Goal: Information Seeking & Learning: Learn about a topic

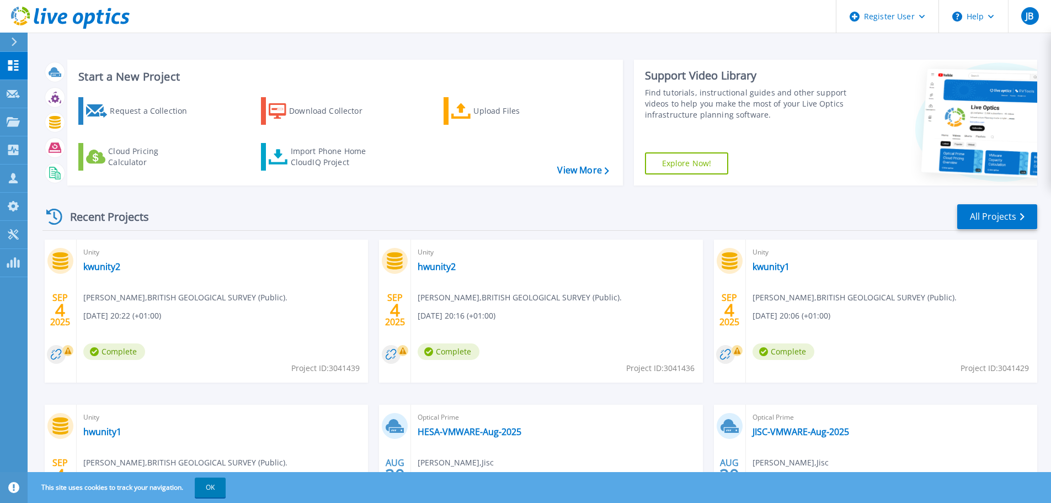
scroll to position [109, 0]
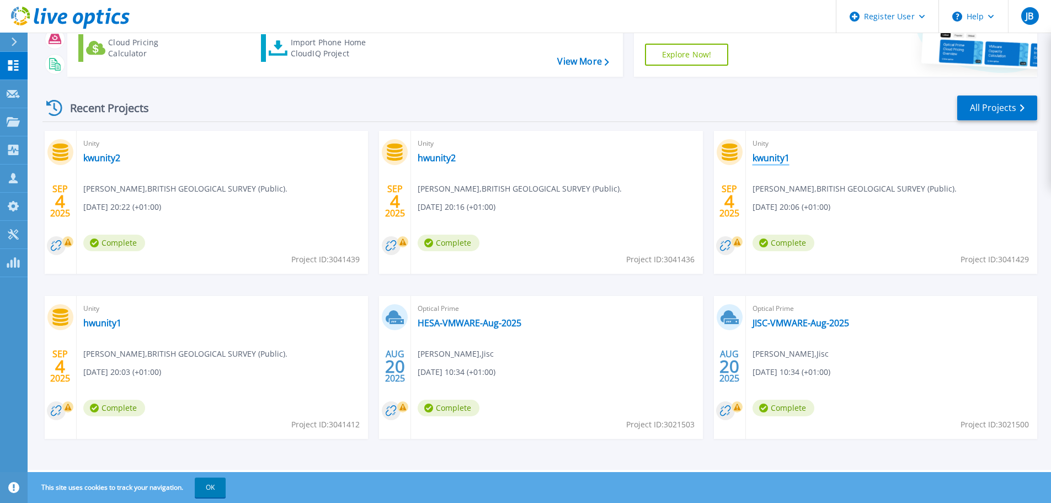
click at [778, 160] on link "kwunity1" at bounding box center [771, 157] width 37 height 11
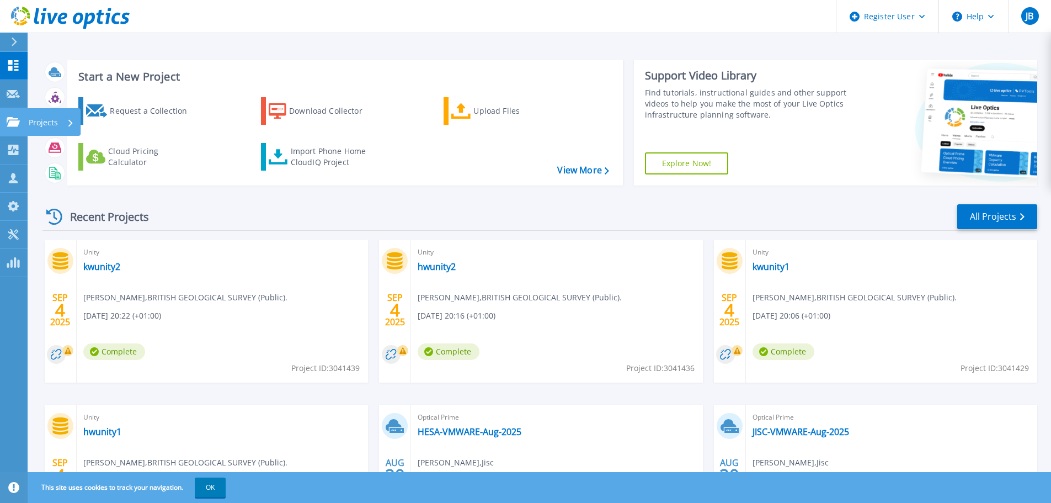
click at [17, 126] on icon at bounding box center [13, 121] width 13 height 9
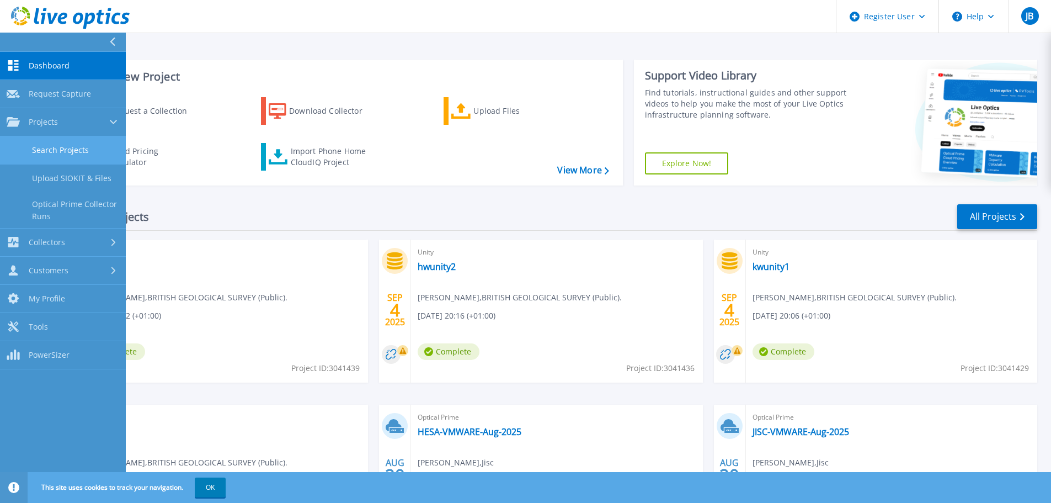
click at [84, 159] on link "Search Projects" at bounding box center [63, 150] width 126 height 28
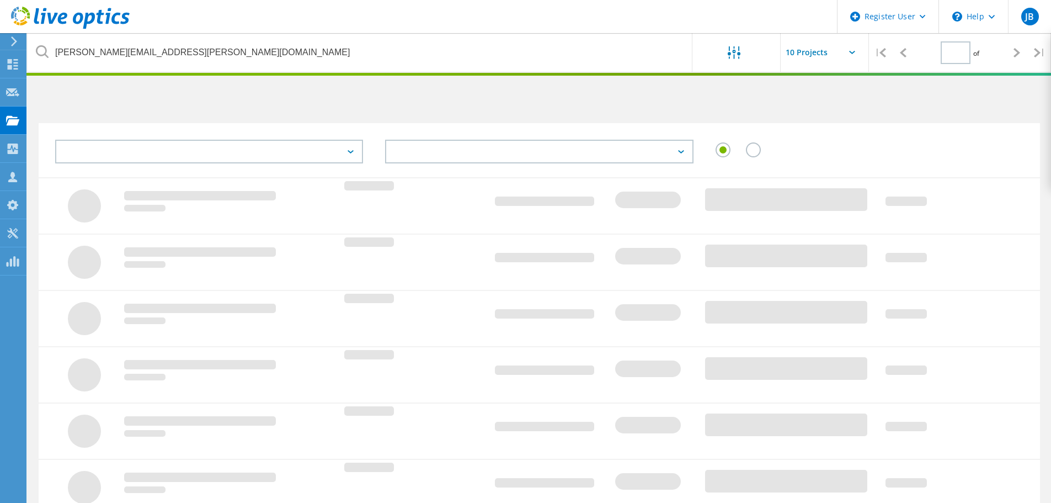
type input "1"
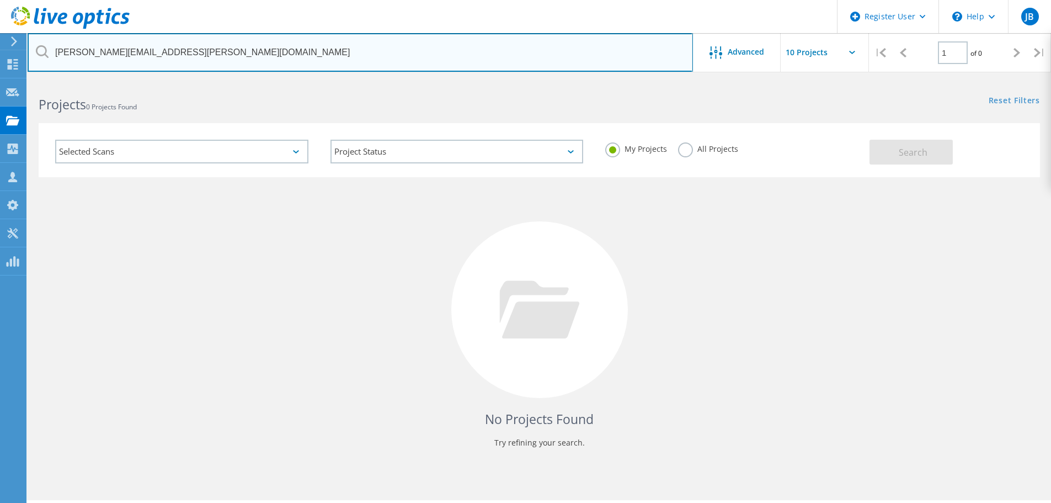
drag, startPoint x: 172, startPoint y: 49, endPoint x: -262, endPoint y: 81, distance: 435.0
click at [0, 81] on html "Register User \n Help Explore Helpful Articles Contact Support JB Dell User Jad…" at bounding box center [525, 266] width 1051 height 533
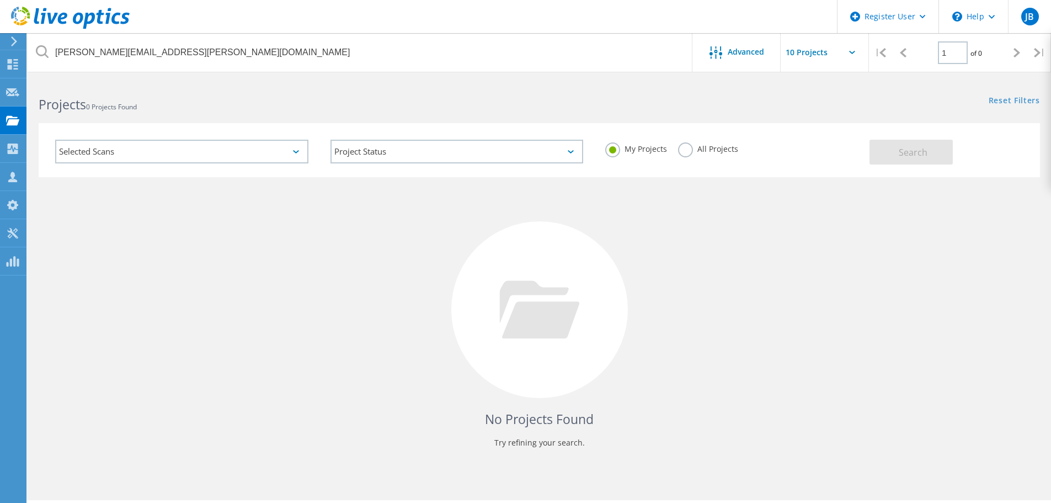
click at [707, 153] on label "All Projects" at bounding box center [708, 147] width 60 height 10
click at [0, 0] on input "All Projects" at bounding box center [0, 0] width 0 height 0
click at [884, 157] on button "Search" at bounding box center [911, 152] width 83 height 25
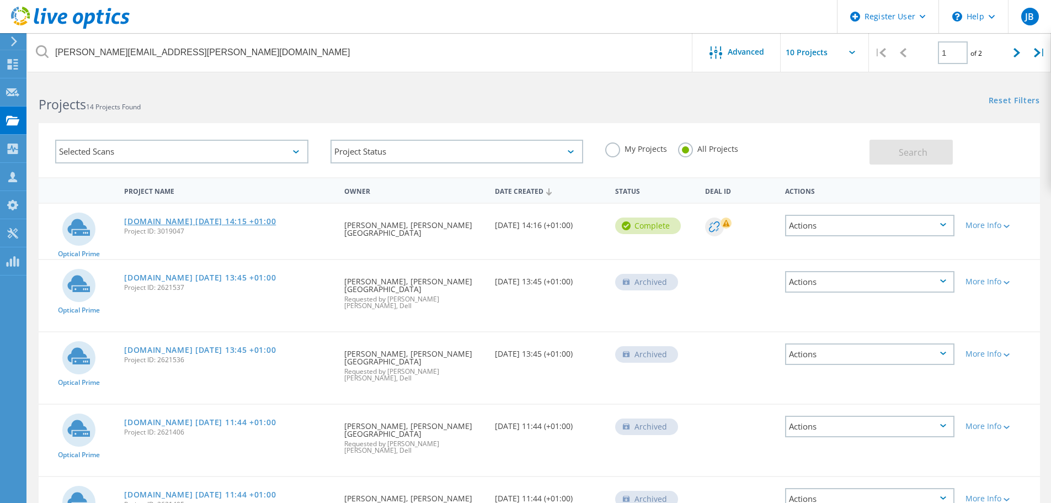
click at [218, 223] on link "dbsdb41.fds.rl.ac.uk 2025-08-18 14:15 +01:00" at bounding box center [200, 221] width 152 height 8
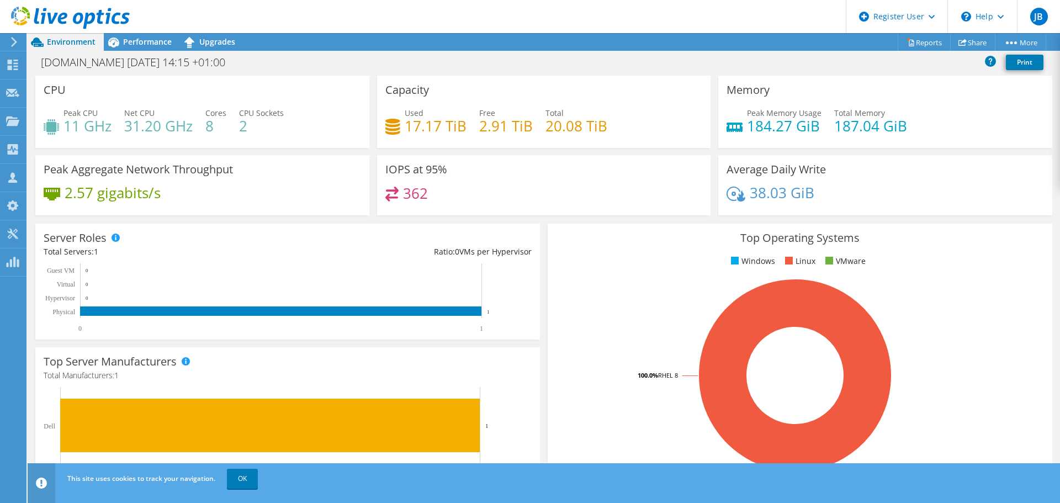
click at [12, 41] on icon at bounding box center [14, 42] width 8 height 10
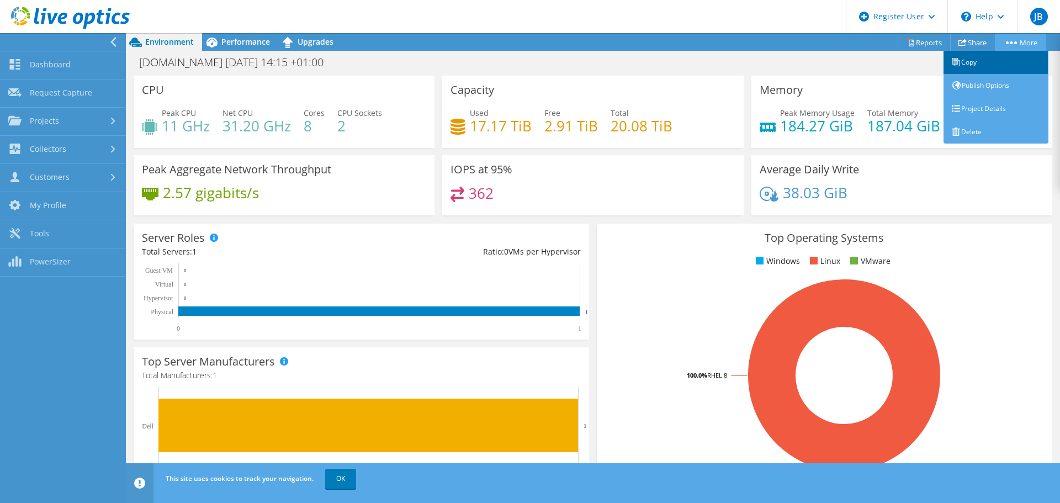
click at [987, 66] on link "Copy" at bounding box center [995, 62] width 105 height 23
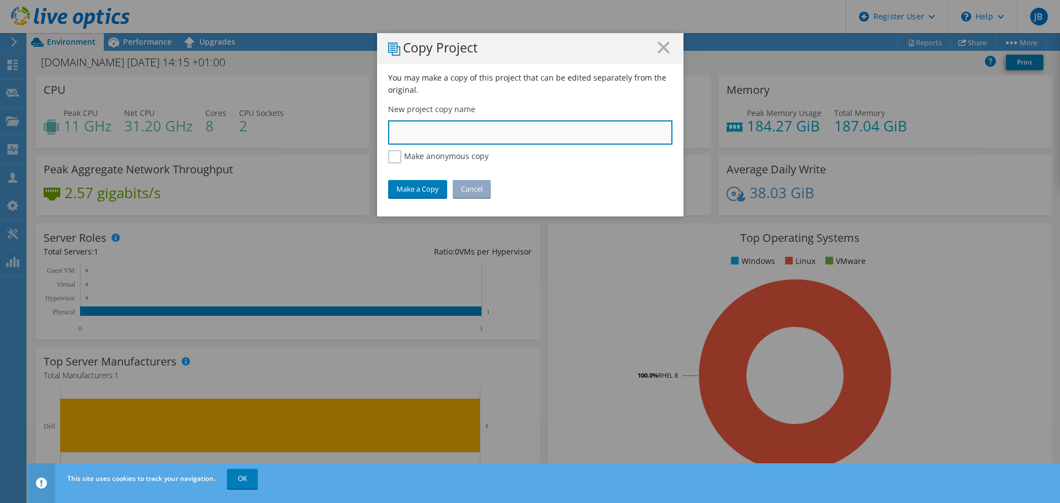
click at [451, 143] on input "text" at bounding box center [530, 132] width 284 height 24
type input "STFC Martin Bly 3019047"
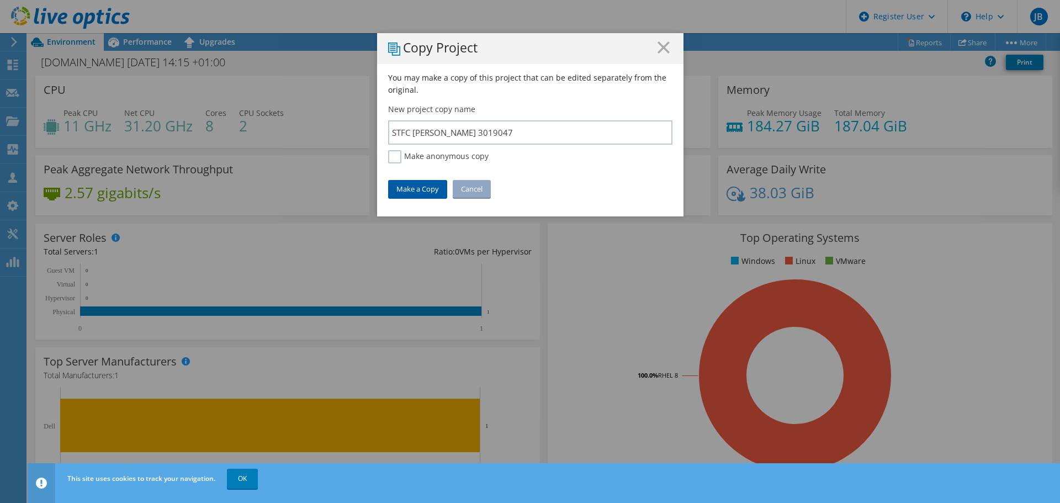
click at [425, 183] on link "Make a Copy" at bounding box center [417, 189] width 59 height 18
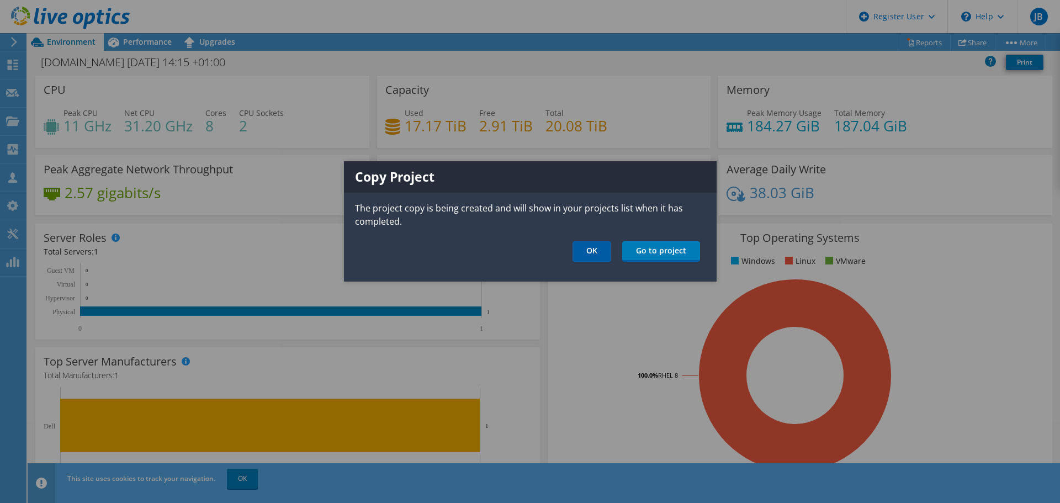
click at [598, 257] on link "OK" at bounding box center [591, 251] width 39 height 20
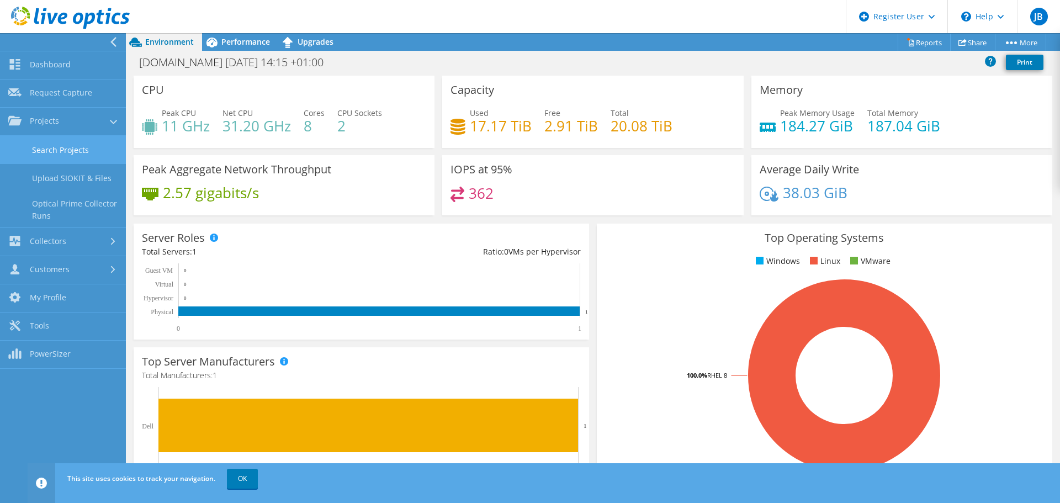
click at [63, 142] on link "Search Projects" at bounding box center [63, 150] width 126 height 28
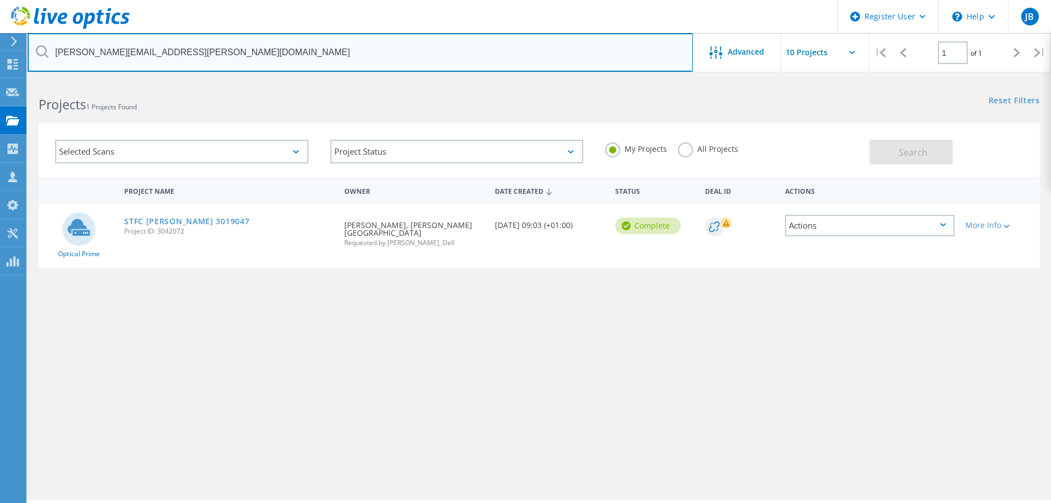
click at [0, 6] on html "Register User \n Help Explore Helpful Articles Contact Support JB Dell User [PE…" at bounding box center [525, 266] width 1051 height 533
paste input "[EMAIL_ADDRESS][PERSON_NAME][DOMAIN_NAME]>"
type input "[PERSON_NAME][EMAIL_ADDRESS][PERSON_NAME][DOMAIN_NAME]"
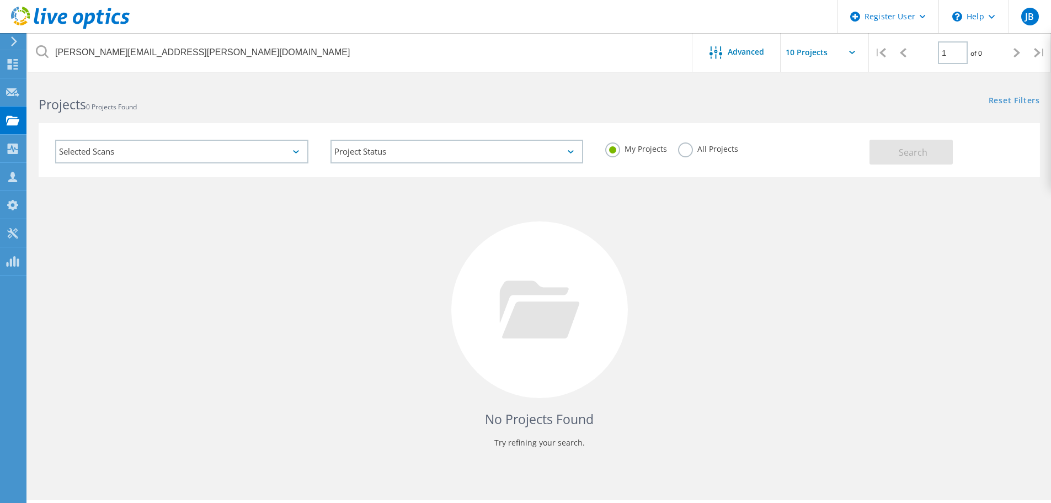
click at [719, 149] on label "All Projects" at bounding box center [708, 147] width 60 height 10
click at [0, 0] on input "All Projects" at bounding box center [0, 0] width 0 height 0
click at [910, 150] on span "Search" at bounding box center [913, 152] width 29 height 12
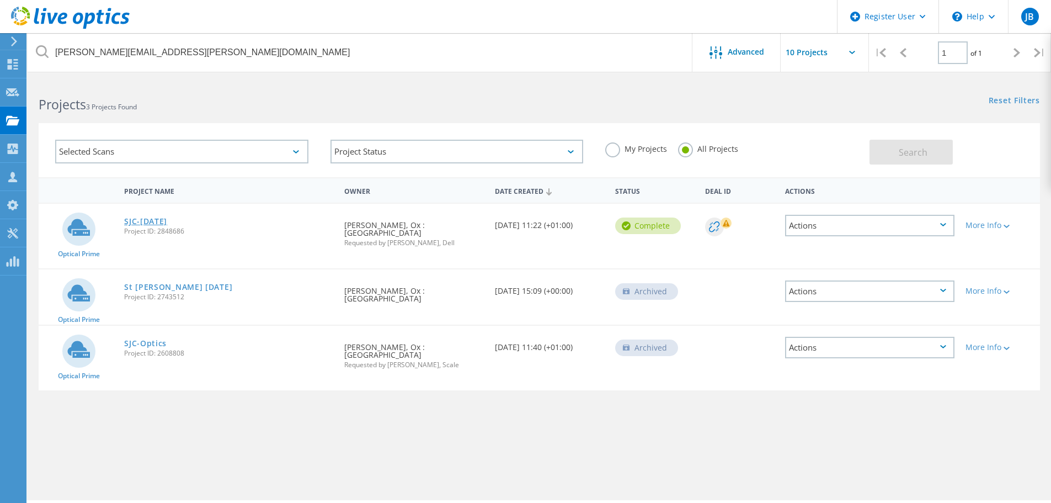
click at [158, 221] on link "SJC-[DATE]" at bounding box center [145, 221] width 43 height 8
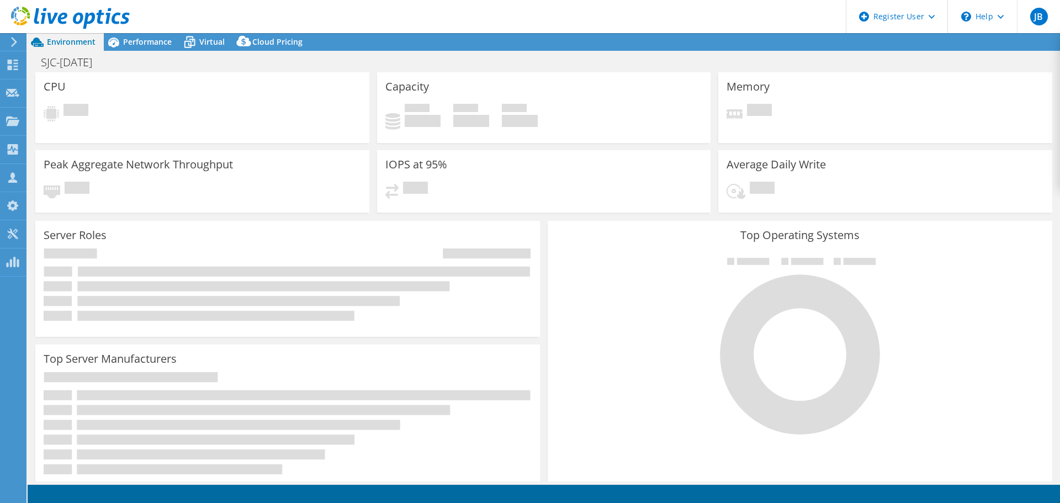
select select "USD"
select select "EULondon"
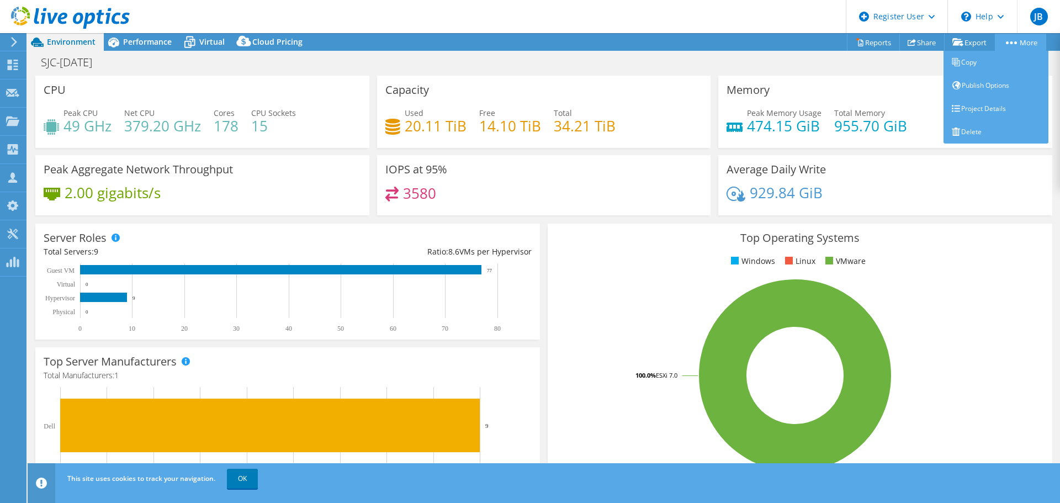
click at [1018, 49] on link "More" at bounding box center [1020, 42] width 51 height 17
click at [990, 54] on link "Copy" at bounding box center [995, 62] width 105 height 23
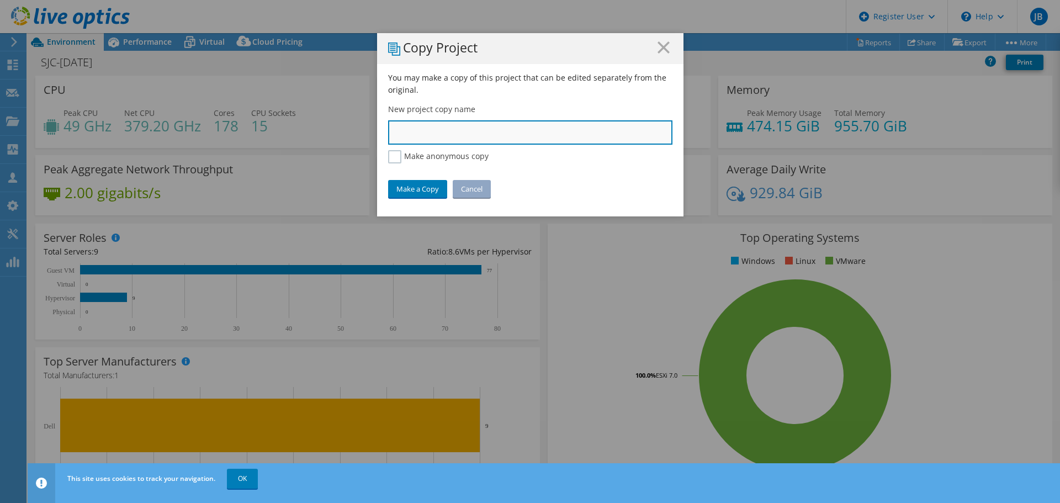
click at [411, 130] on input "text" at bounding box center [530, 132] width 284 height 24
type input "SJC Matt Jennings 2848686"
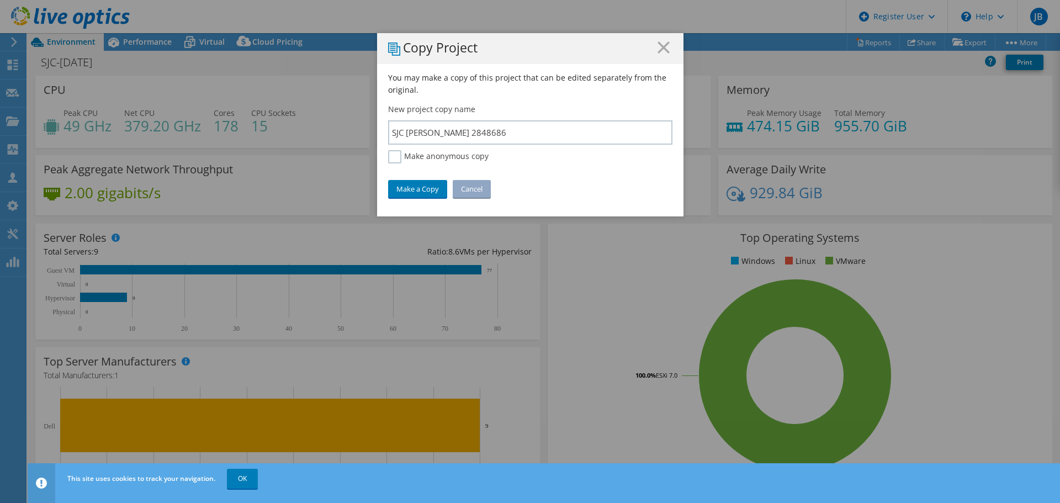
drag, startPoint x: 413, startPoint y: 196, endPoint x: 22, endPoint y: 193, distance: 391.4
click at [411, 196] on link "Make a Copy" at bounding box center [417, 189] width 59 height 18
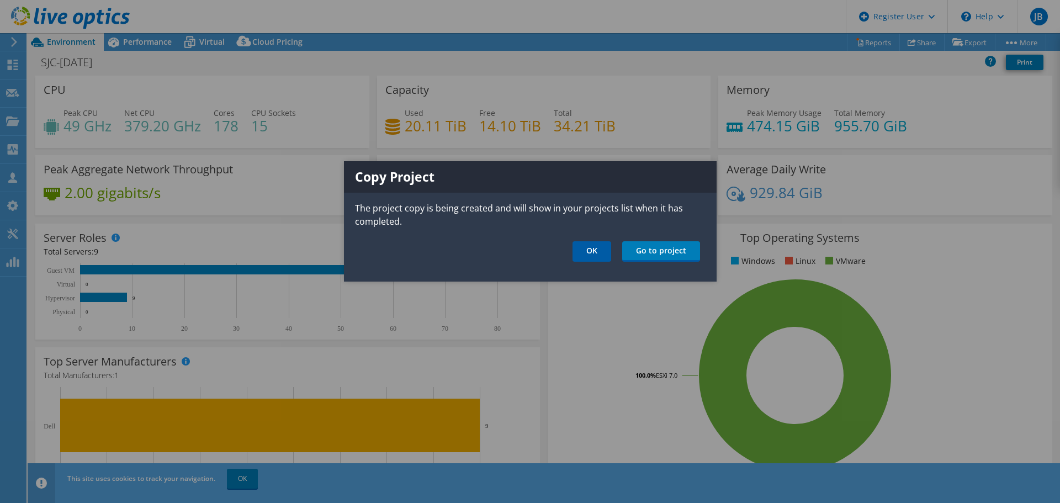
click at [599, 249] on link "OK" at bounding box center [591, 251] width 39 height 20
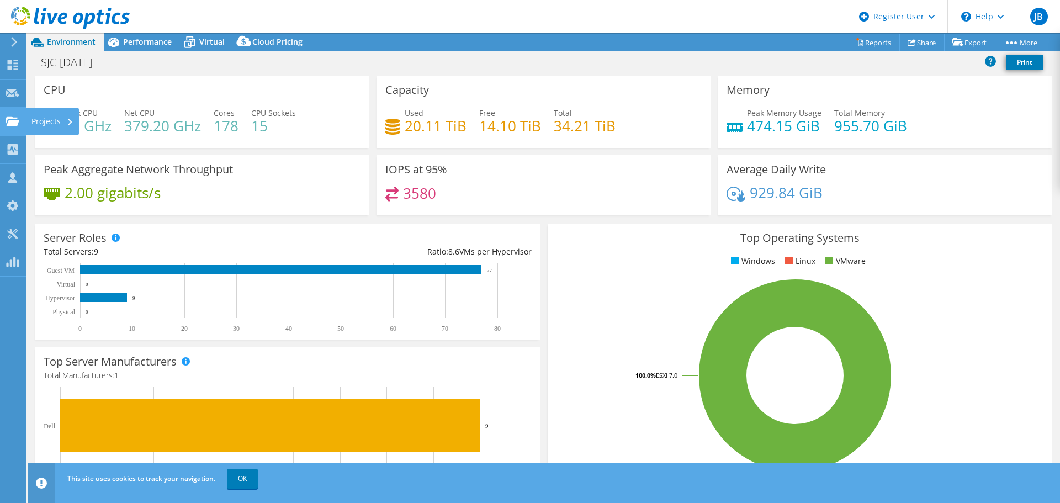
click at [9, 125] on use at bounding box center [12, 120] width 13 height 9
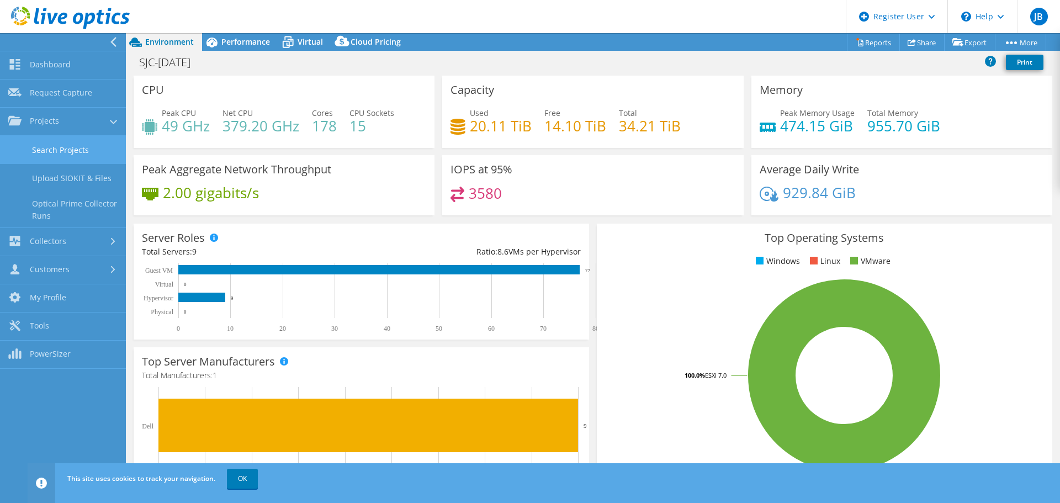
click at [76, 148] on link "Search Projects" at bounding box center [63, 150] width 126 height 28
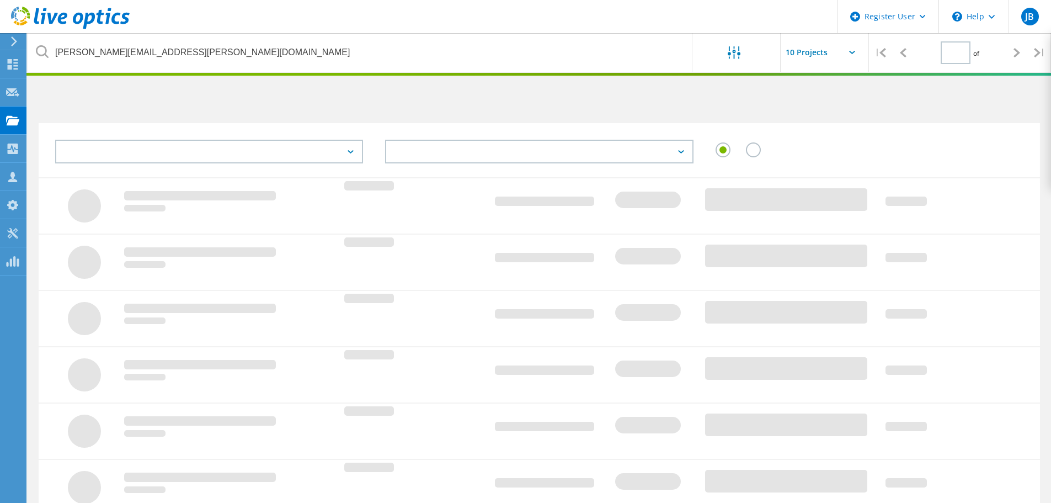
type input "1"
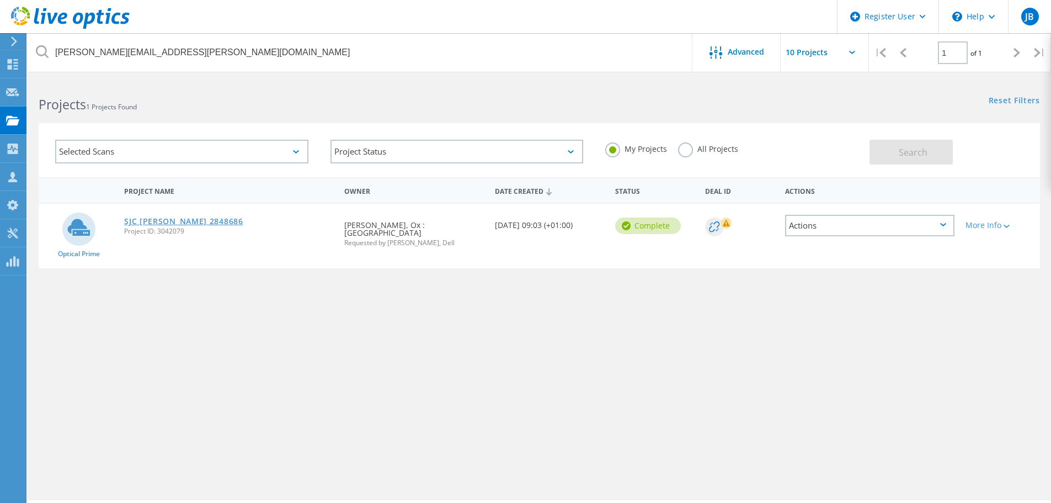
click at [181, 222] on link "SJC [PERSON_NAME] 2848686" at bounding box center [183, 221] width 119 height 8
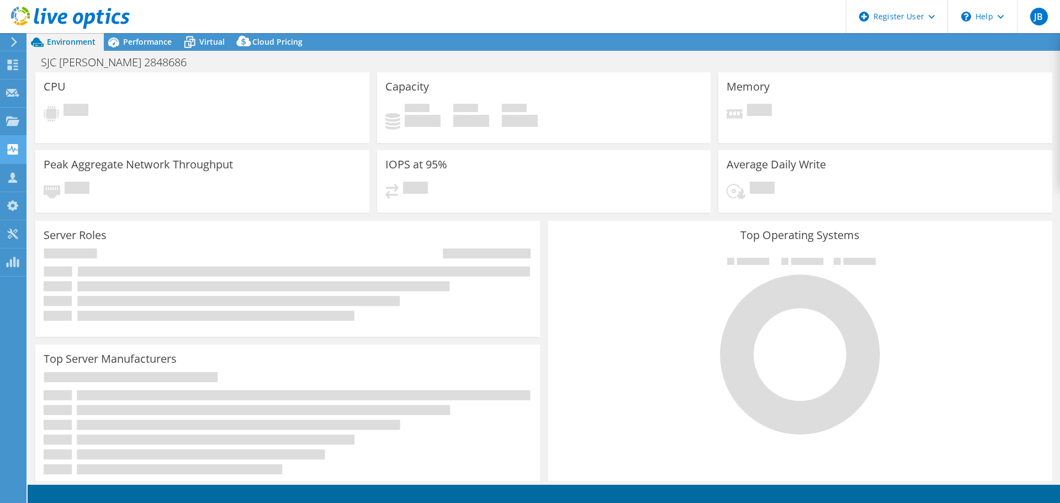
select select "USD"
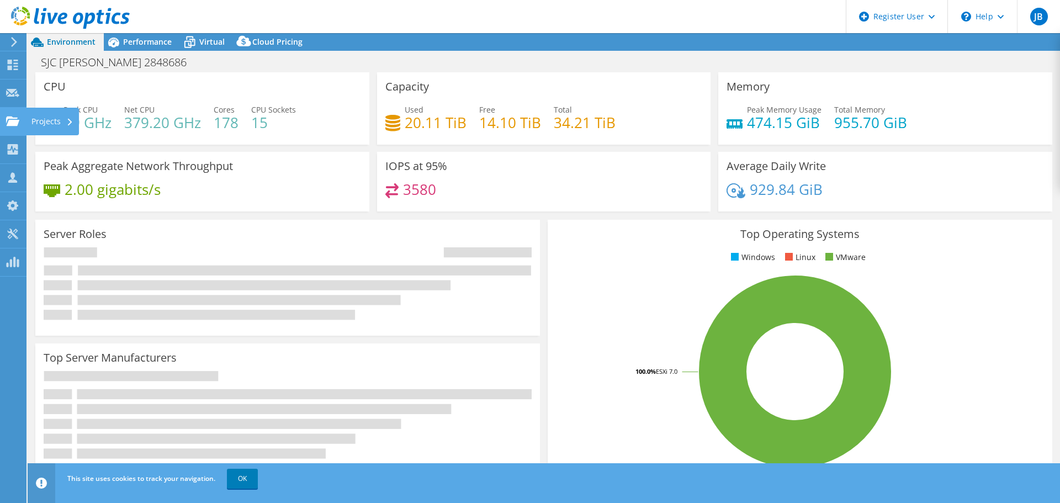
click at [14, 122] on use at bounding box center [12, 120] width 13 height 9
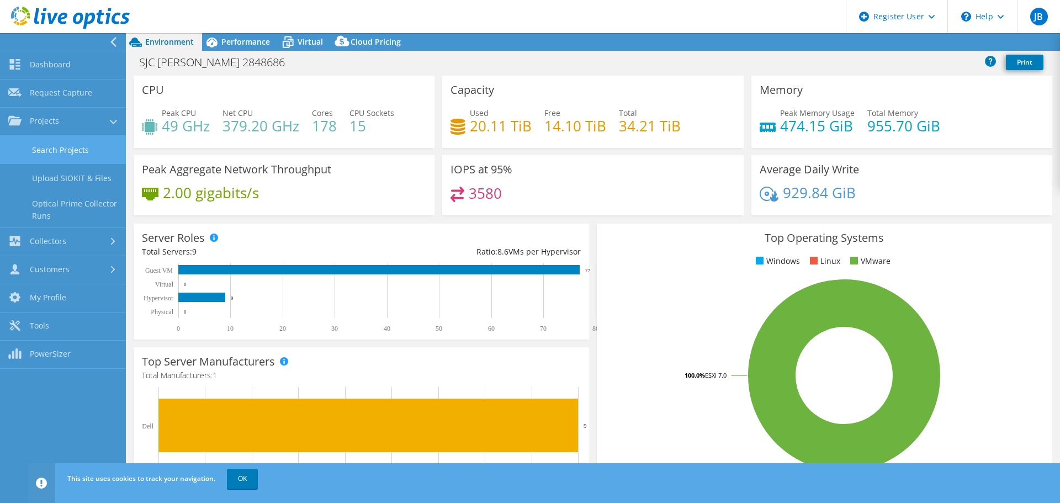
click at [65, 148] on link "Search Projects" at bounding box center [63, 150] width 126 height 28
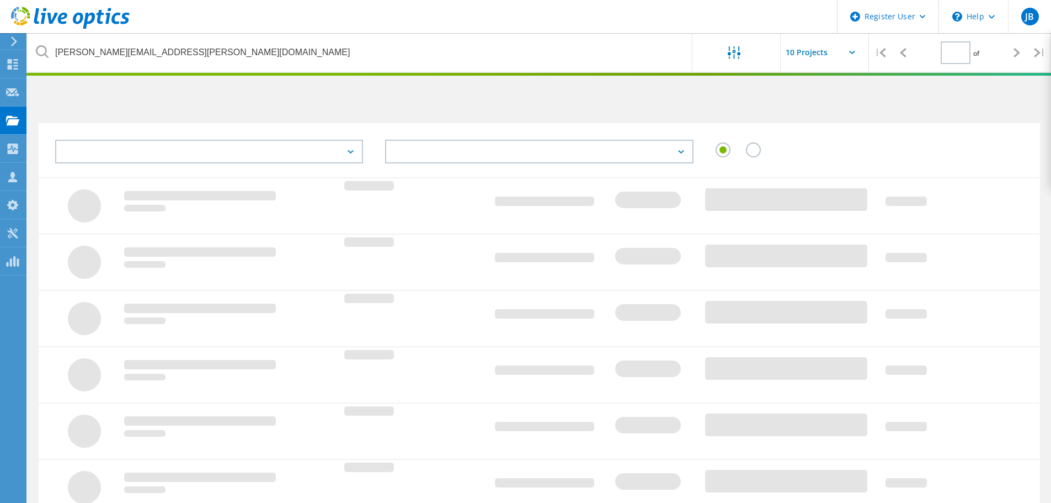
type input "1"
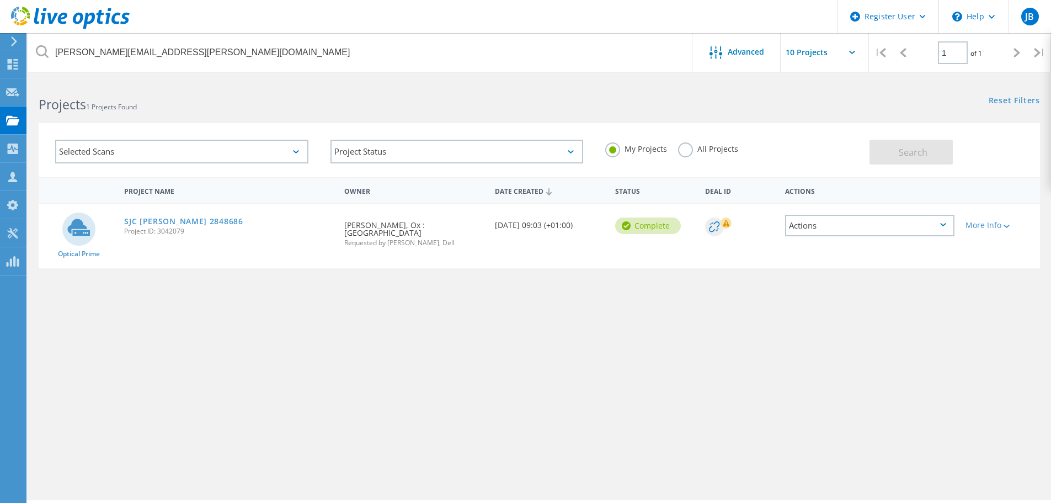
click at [698, 143] on label "All Projects" at bounding box center [708, 147] width 60 height 10
click at [0, 0] on input "All Projects" at bounding box center [0, 0] width 0 height 0
click at [933, 153] on button "Search" at bounding box center [911, 152] width 83 height 25
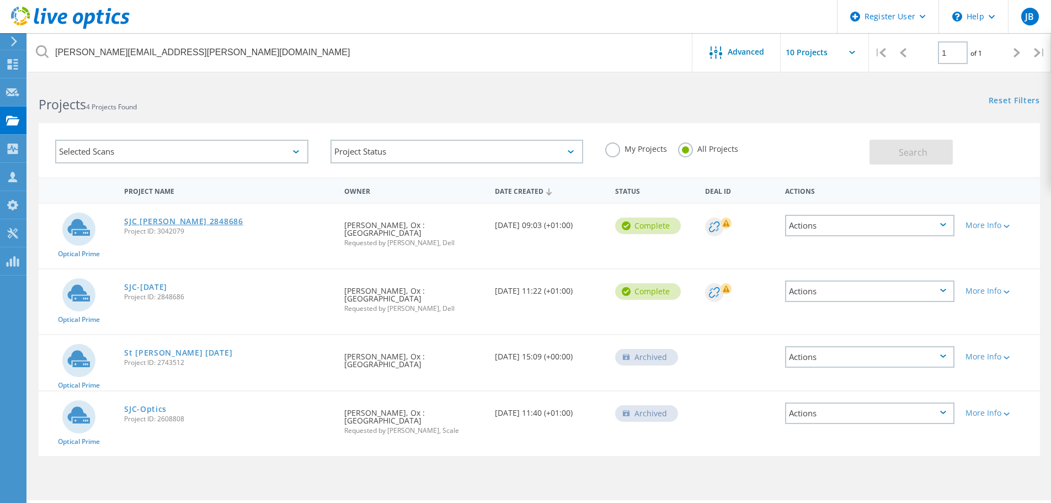
click at [193, 225] on link "SJC [PERSON_NAME] 2848686" at bounding box center [183, 221] width 119 height 8
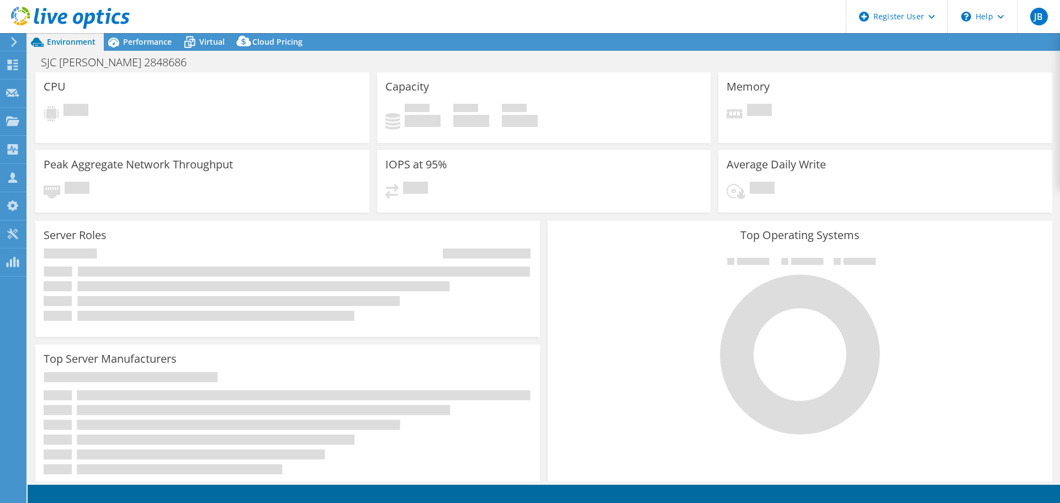
select select "USD"
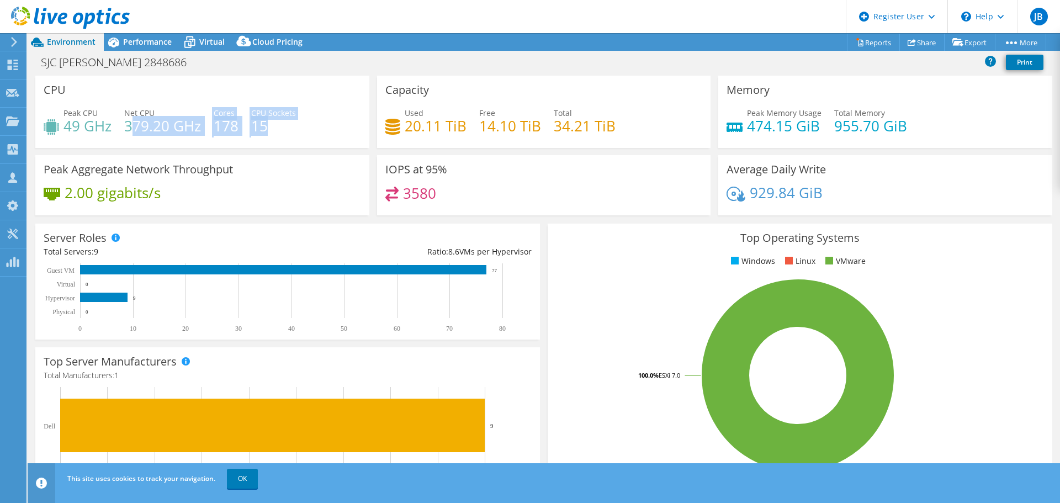
drag, startPoint x: 282, startPoint y: 131, endPoint x: 133, endPoint y: 124, distance: 148.7
click at [133, 124] on div "Peak CPU 49 GHz Net CPU 379.20 GHz Cores 178 CPU Sockets 15" at bounding box center [202, 125] width 317 height 36
click at [133, 124] on h4 "379.20 GHz" at bounding box center [162, 126] width 77 height 12
drag, startPoint x: 243, startPoint y: 123, endPoint x: 214, endPoint y: 124, distance: 29.3
click at [214, 124] on div "Peak CPU 49 GHz Net CPU 379.20 GHz Cores 178 CPU Sockets 15" at bounding box center [202, 125] width 317 height 36
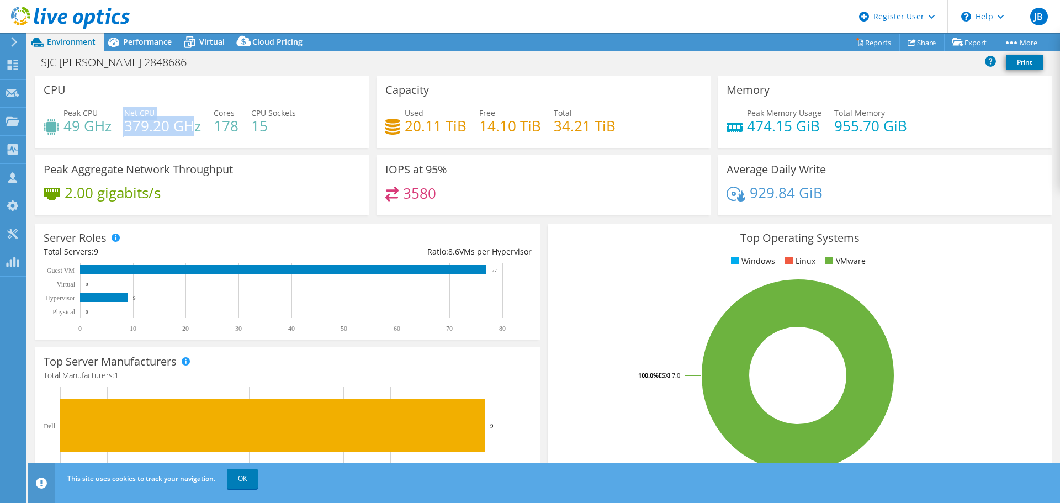
drag, startPoint x: 131, startPoint y: 128, endPoint x: 195, endPoint y: 129, distance: 64.0
click at [195, 129] on div "Peak CPU 49 GHz Net CPU 379.20 GHz Cores 178 CPU Sockets 15" at bounding box center [202, 125] width 317 height 36
click at [195, 129] on h4 "379.20 GHz" at bounding box center [162, 126] width 77 height 12
click at [124, 40] on span "Performance" at bounding box center [147, 41] width 49 height 10
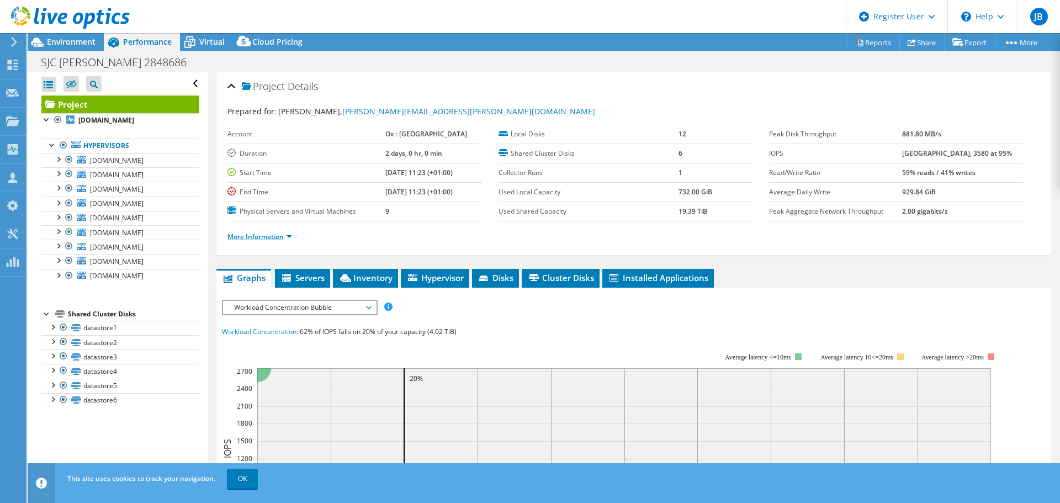
click at [268, 240] on link "More Information" at bounding box center [259, 236] width 65 height 9
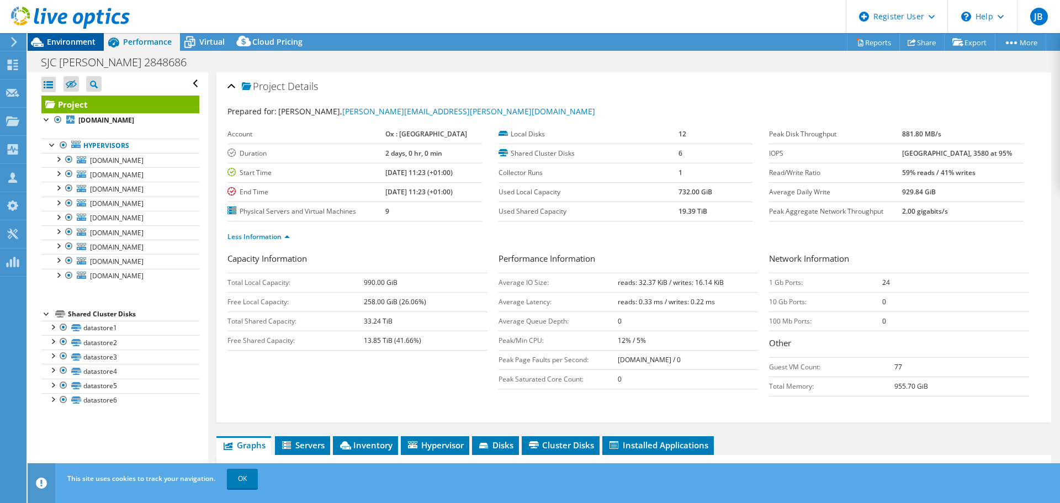
click at [72, 43] on span "Environment" at bounding box center [71, 41] width 49 height 10
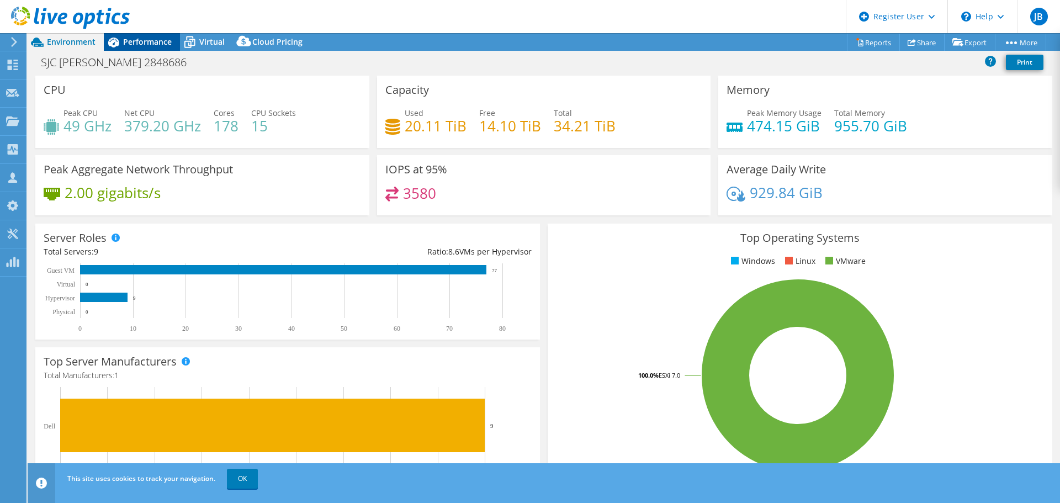
click at [126, 44] on span "Performance" at bounding box center [147, 41] width 49 height 10
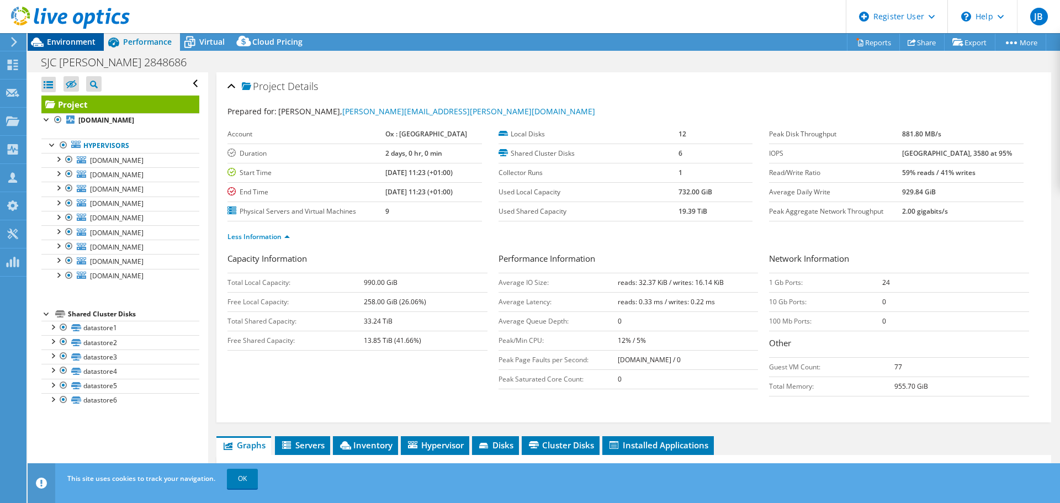
click at [84, 41] on span "Environment" at bounding box center [71, 41] width 49 height 10
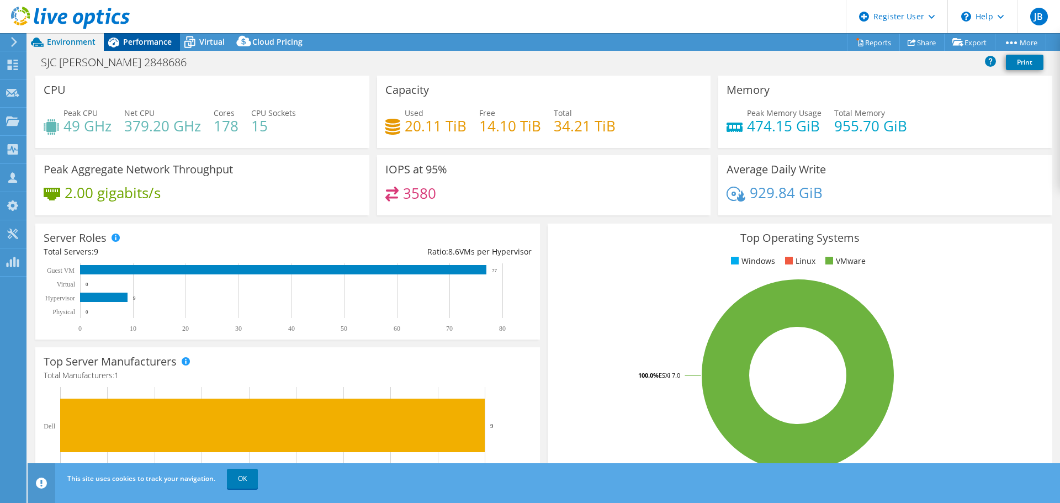
click at [164, 40] on span "Performance" at bounding box center [147, 41] width 49 height 10
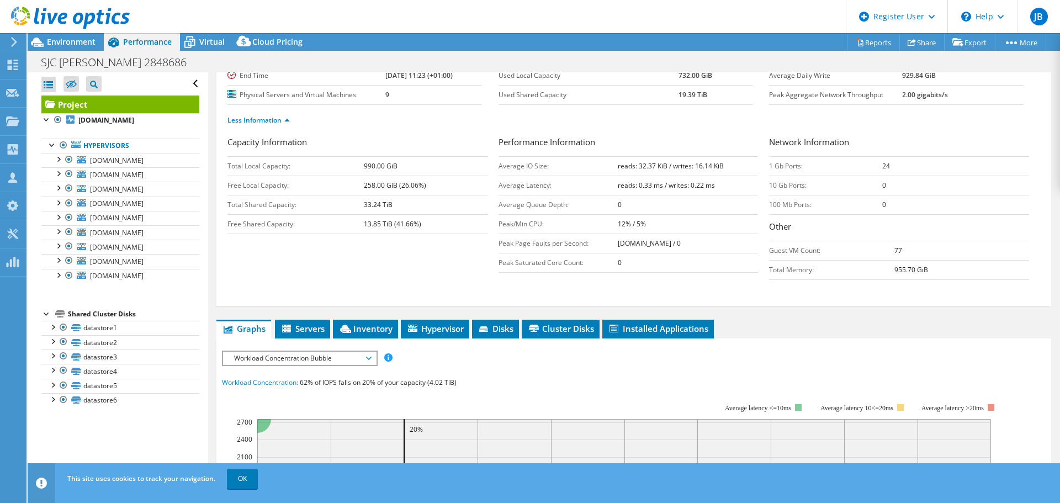
scroll to position [221, 0]
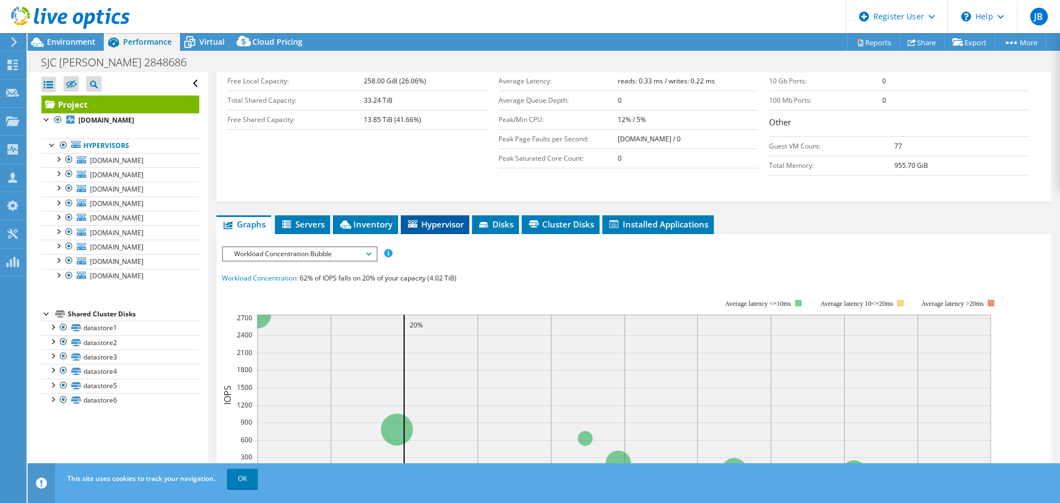
click at [441, 226] on span "Hypervisor" at bounding box center [434, 224] width 57 height 11
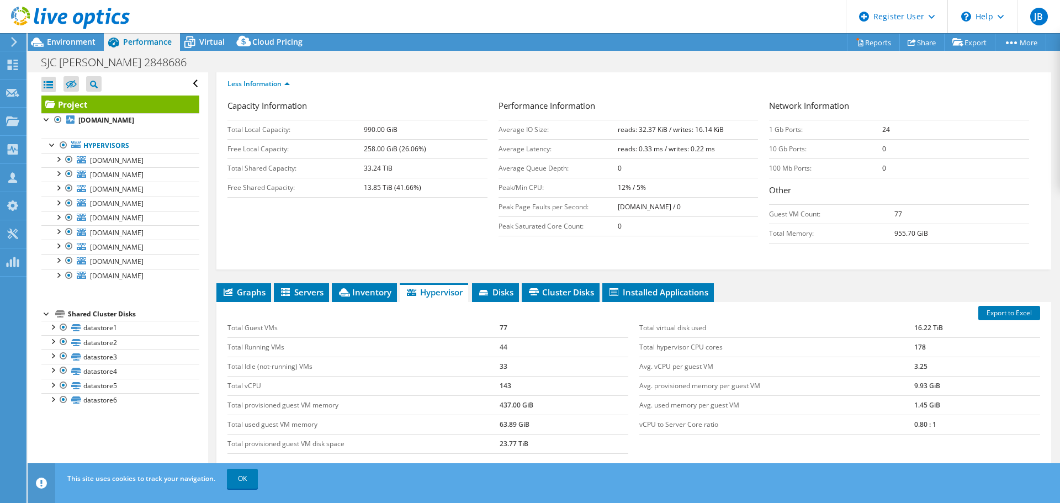
scroll to position [0, 0]
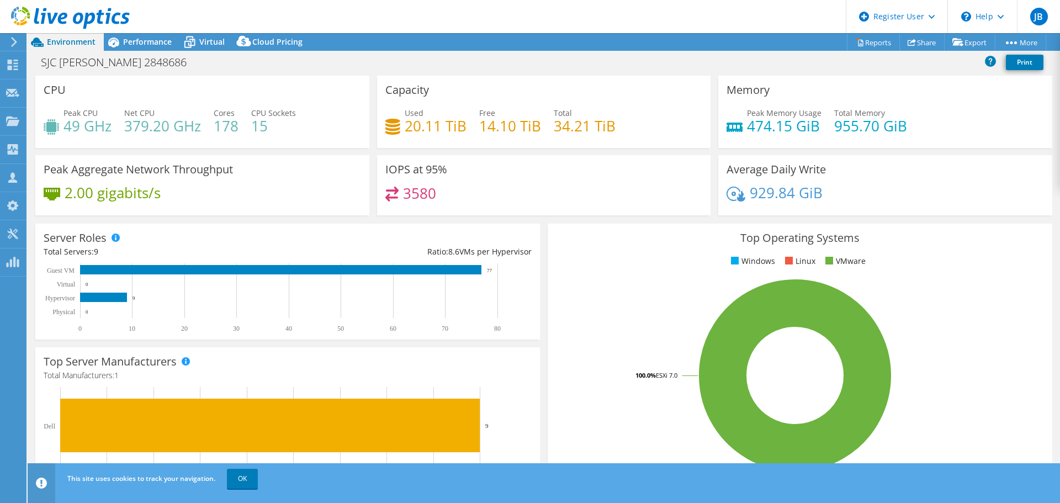
select select "USD"
click at [140, 50] on div "Performance" at bounding box center [142, 42] width 76 height 18
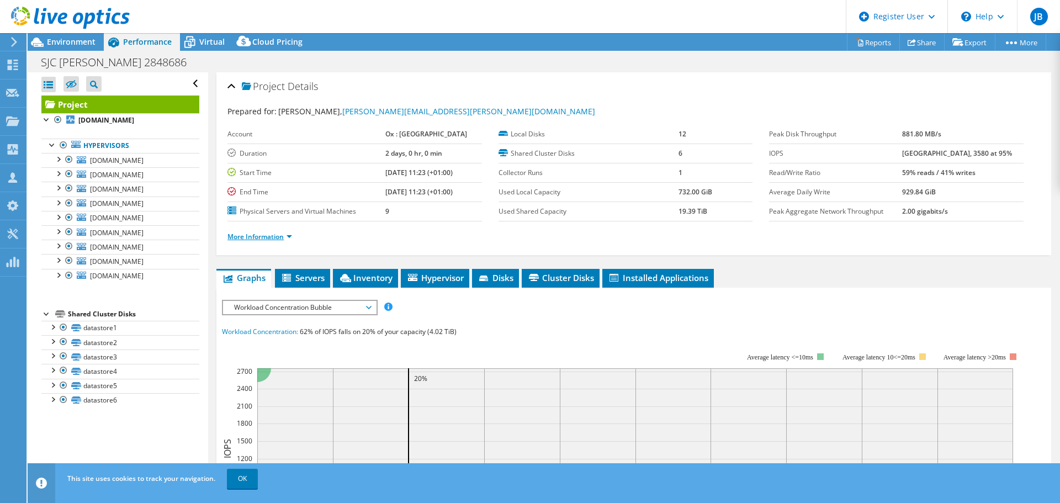
click at [263, 233] on link "More Information" at bounding box center [259, 236] width 65 height 9
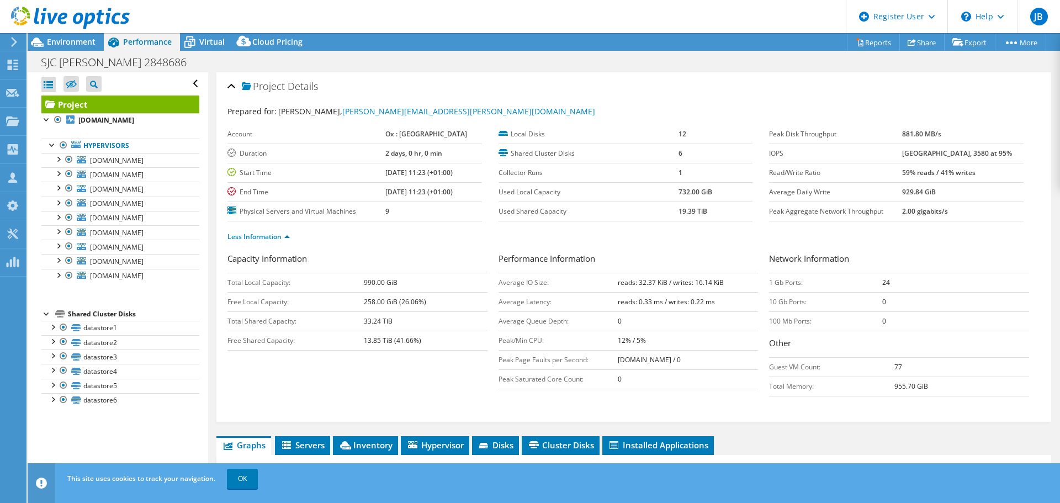
drag, startPoint x: 992, startPoint y: 176, endPoint x: 898, endPoint y: 175, distance: 93.8
click at [898, 175] on tr "Read/Write Ratio 59% reads / 41% writes" at bounding box center [896, 172] width 254 height 19
drag, startPoint x: 83, startPoint y: 38, endPoint x: 109, endPoint y: 70, distance: 41.2
click at [83, 38] on span "Environment" at bounding box center [71, 41] width 49 height 10
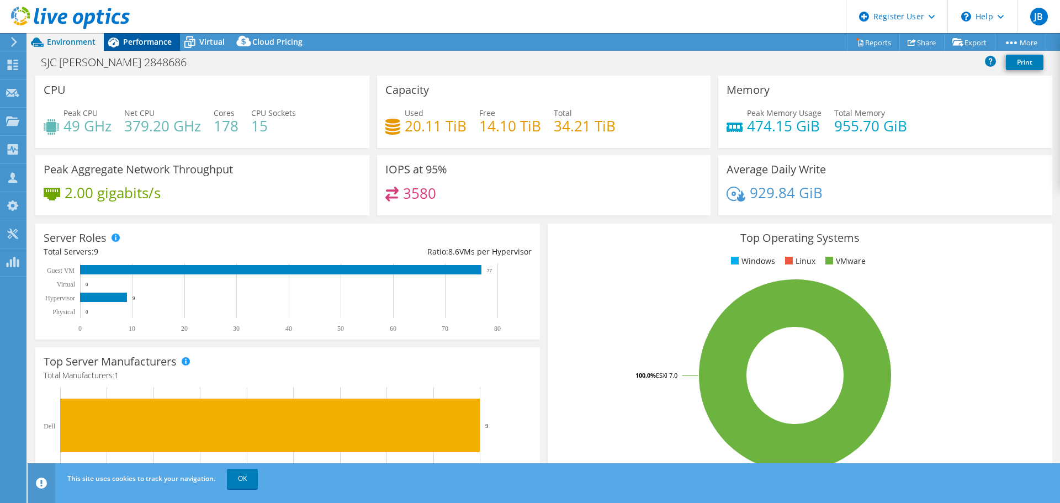
click at [120, 46] on icon at bounding box center [113, 42] width 19 height 19
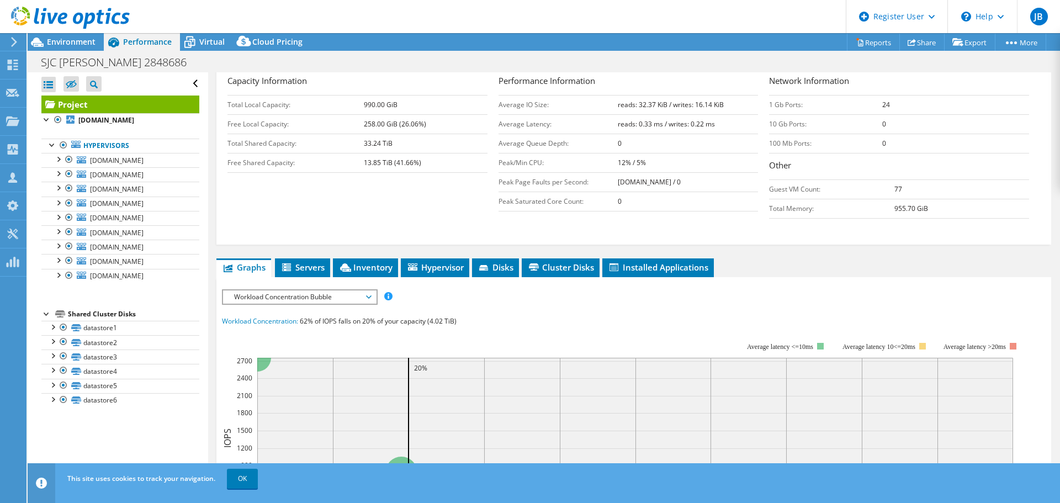
scroll to position [221, 0]
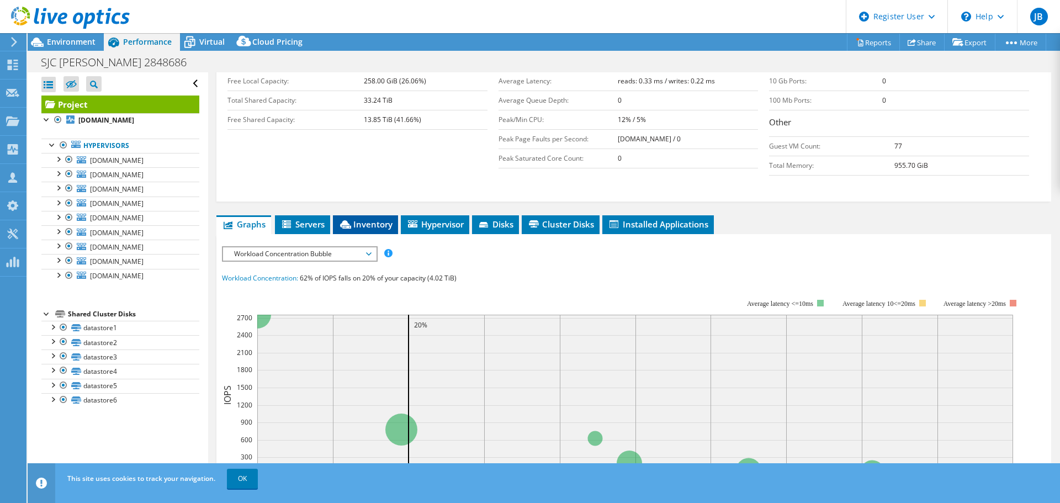
click at [367, 224] on span "Inventory" at bounding box center [365, 224] width 54 height 11
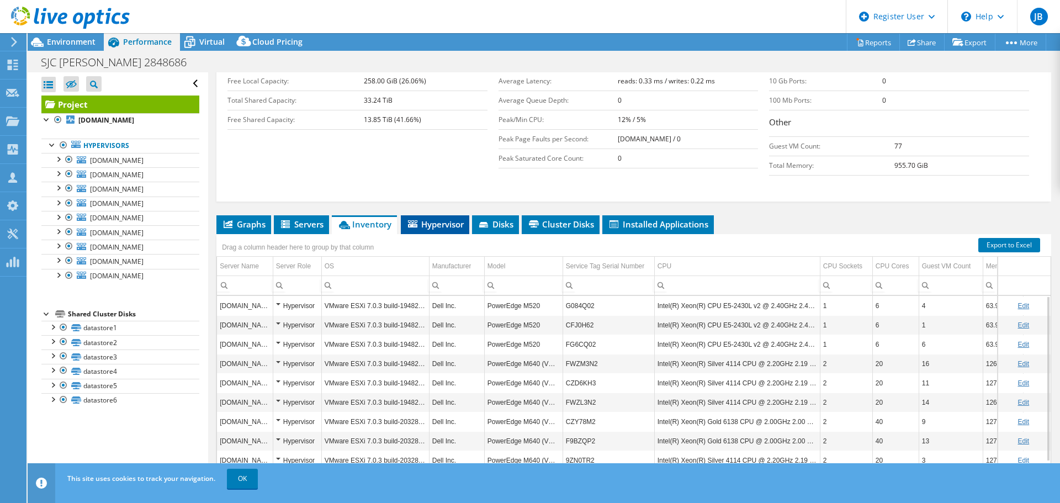
click at [418, 227] on span "Hypervisor" at bounding box center [434, 224] width 57 height 11
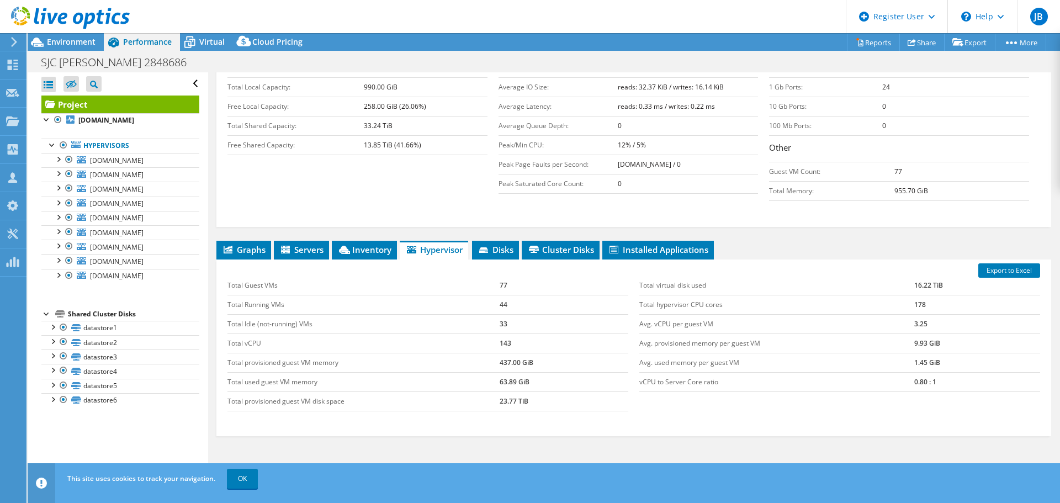
scroll to position [195, 0]
drag, startPoint x: 64, startPoint y: 49, endPoint x: 128, endPoint y: 22, distance: 69.7
click at [64, 49] on div "Environment" at bounding box center [66, 42] width 76 height 18
